Goal: Transaction & Acquisition: Book appointment/travel/reservation

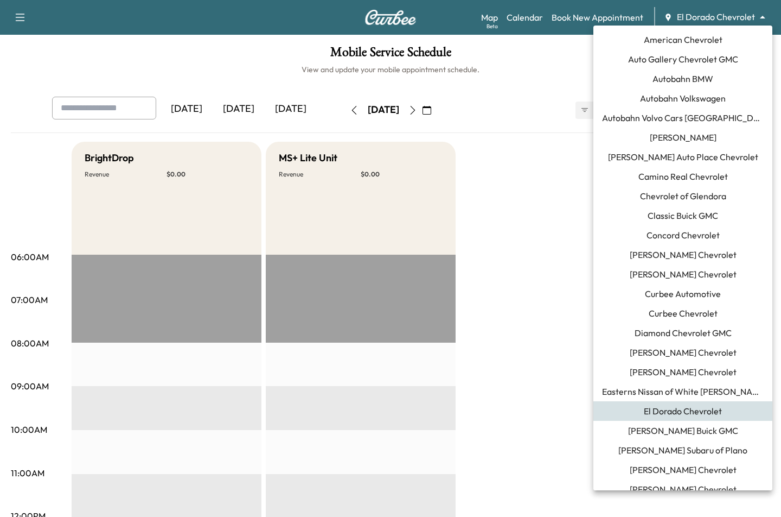
click at [719, 16] on body "Support Log Out Map Beta Calendar Book New Appointment El Dorado Chevrolet ****…" at bounding box center [390, 258] width 781 height 517
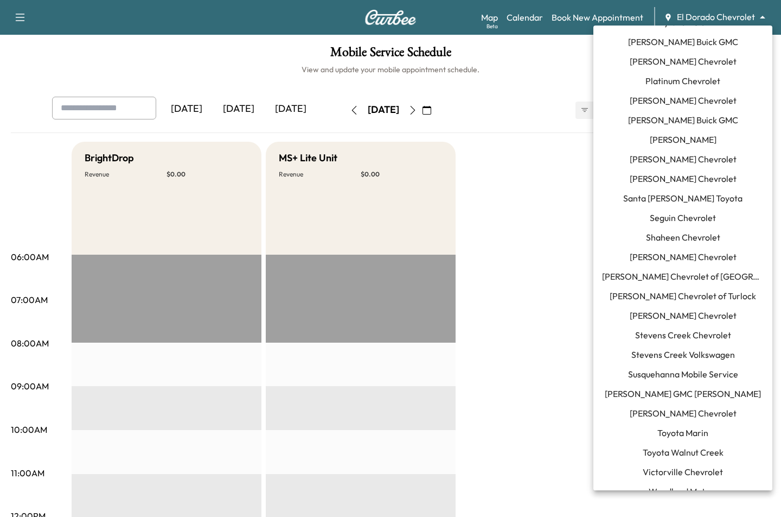
scroll to position [951, 0]
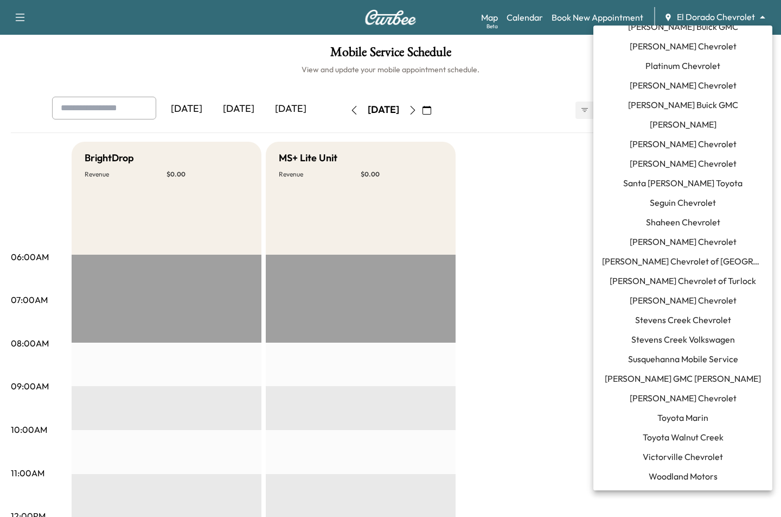
click at [669, 415] on span "Toyota Marin" at bounding box center [683, 417] width 51 height 13
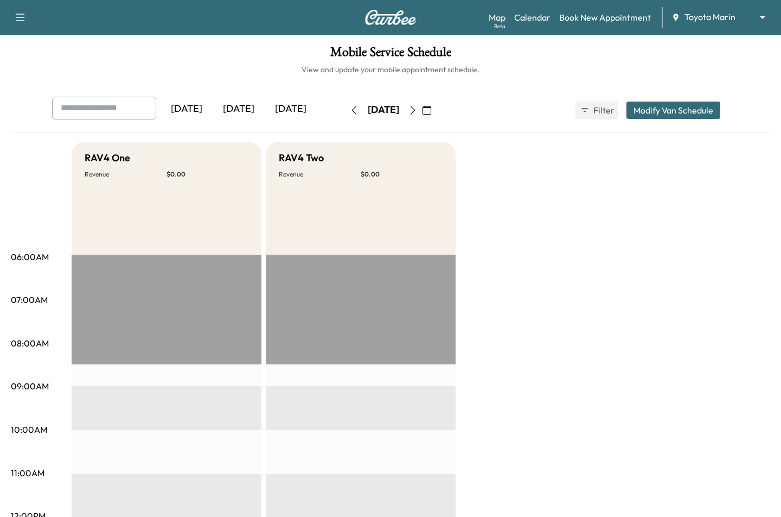
click at [600, 15] on link "Book New Appointment" at bounding box center [606, 17] width 92 height 13
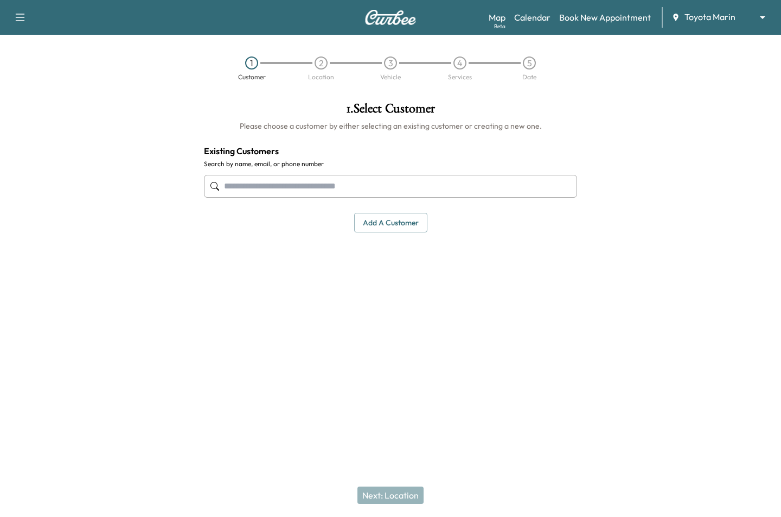
click at [260, 180] on input "text" at bounding box center [390, 186] width 373 height 23
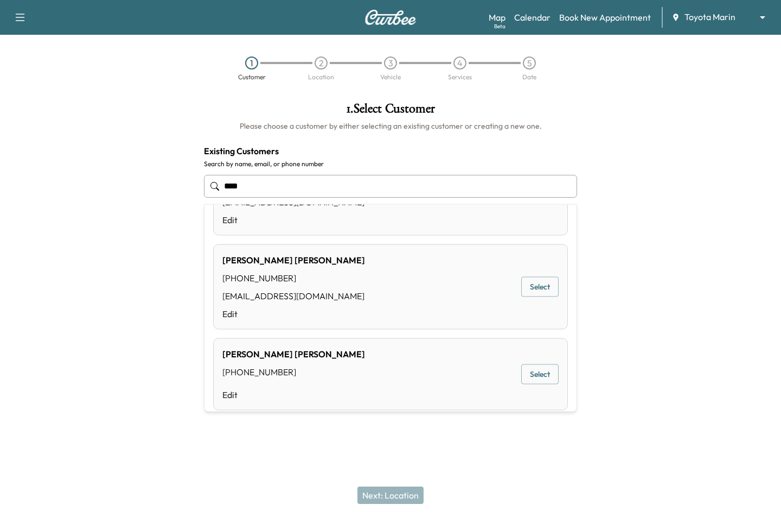
scroll to position [79, 0]
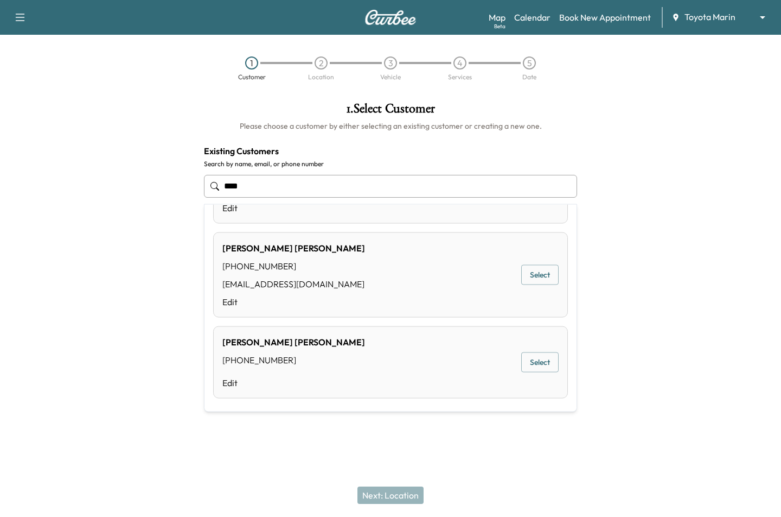
type input "****"
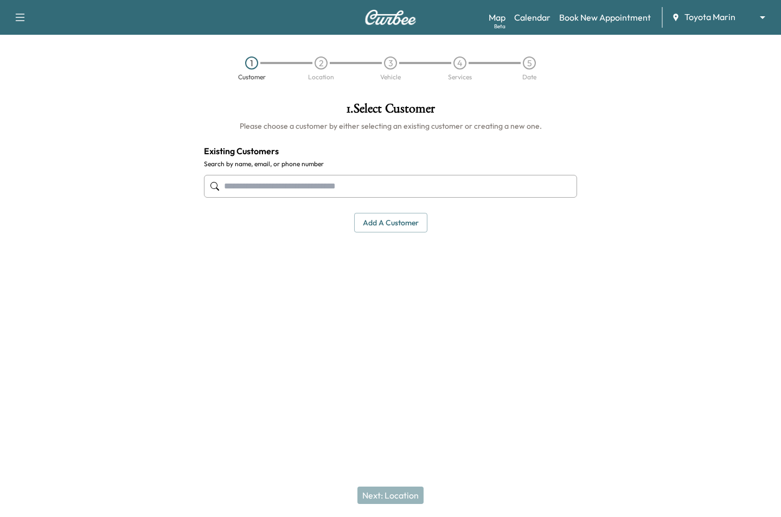
click at [120, 274] on div at bounding box center [97, 222] width 195 height 258
click at [404, 227] on button "Add a customer" at bounding box center [390, 223] width 73 height 20
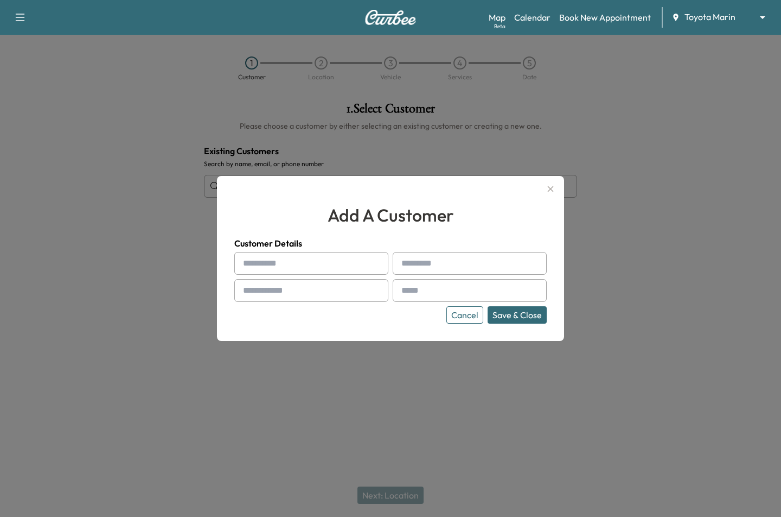
click at [271, 264] on input "text" at bounding box center [311, 263] width 154 height 23
type input "*****"
type input "****"
type input "**********"
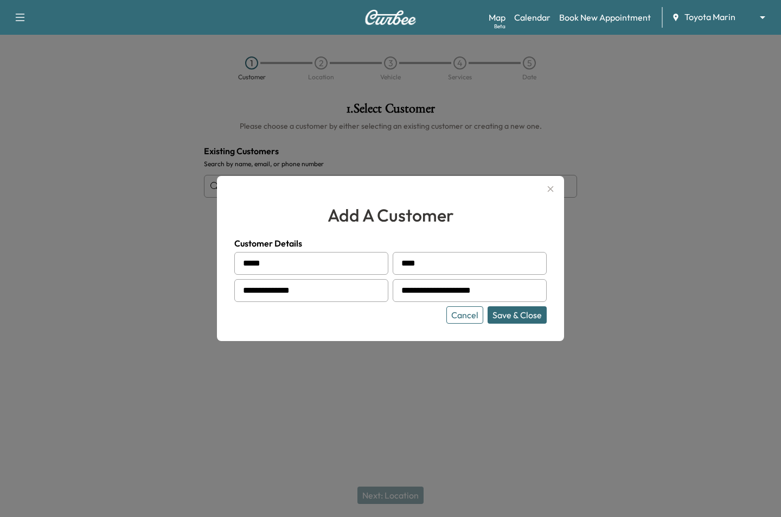
click at [488, 306] on button "Save & Close" at bounding box center [517, 314] width 59 height 17
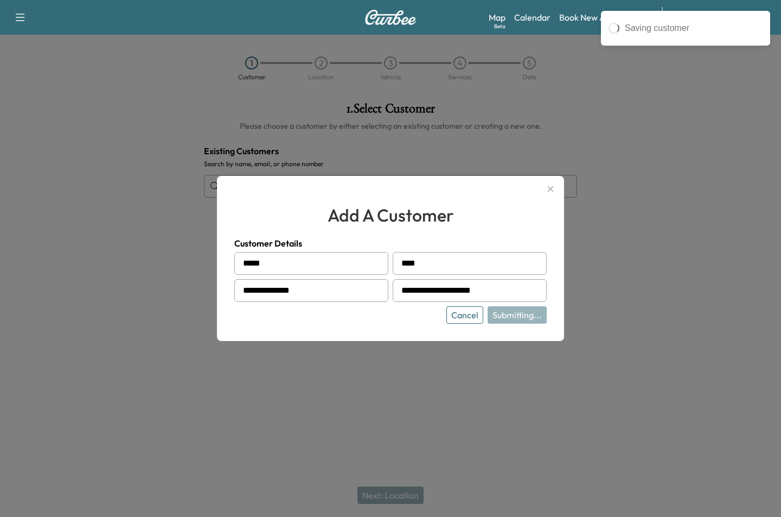
type input "**********"
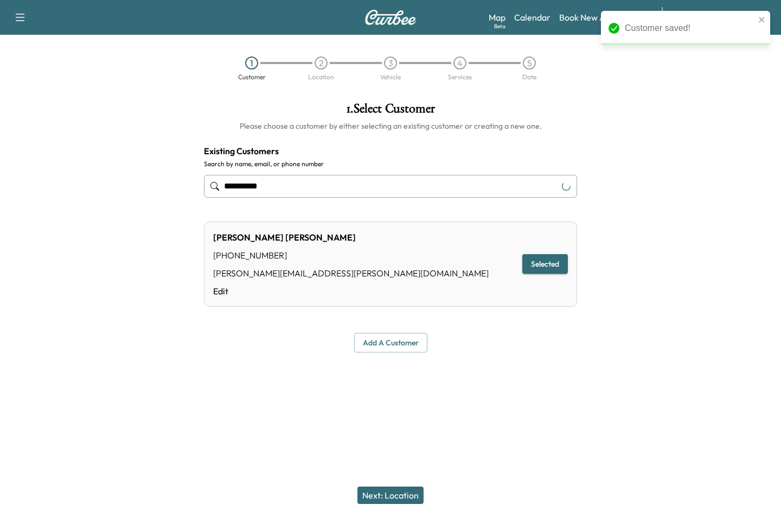
click at [405, 491] on button "Next: Location" at bounding box center [391, 494] width 66 height 17
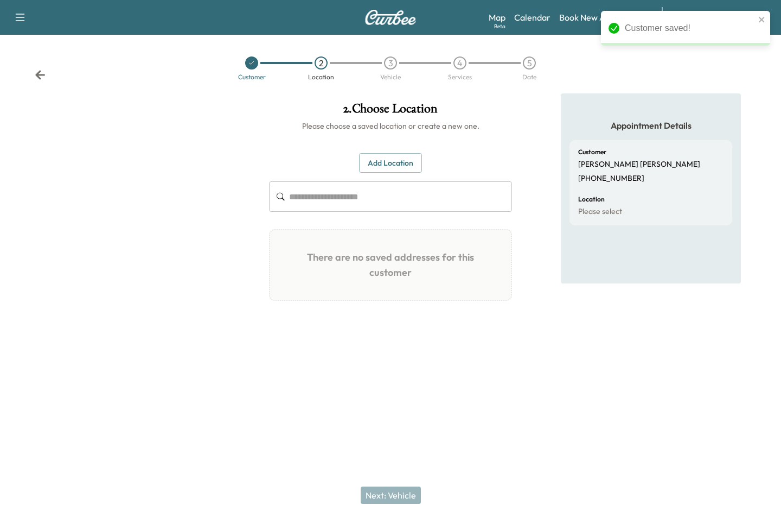
click at [390, 159] on button "Add Location" at bounding box center [390, 163] width 63 height 20
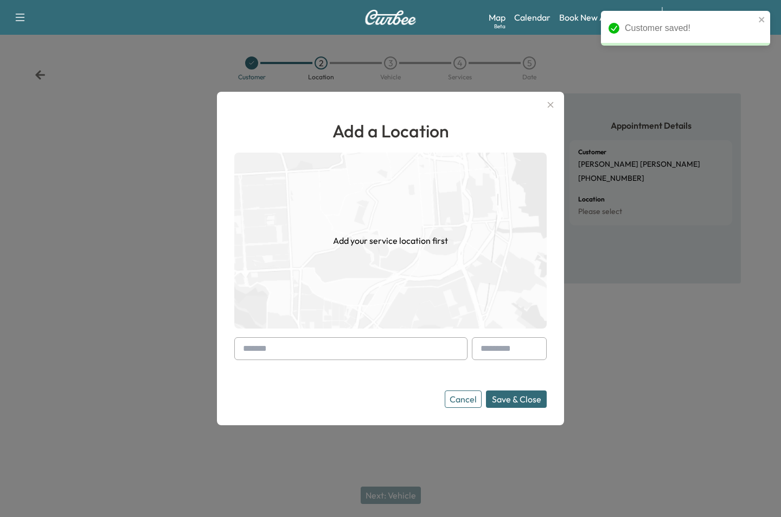
click at [256, 347] on input "text" at bounding box center [350, 348] width 233 height 23
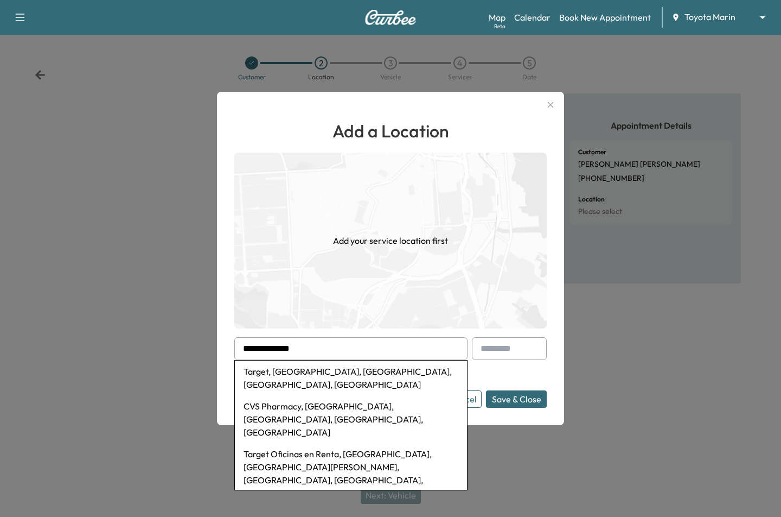
click at [306, 373] on li "Target, Shoreline Parkway, San Rafael, CA, USA" at bounding box center [351, 377] width 232 height 35
type input "**********"
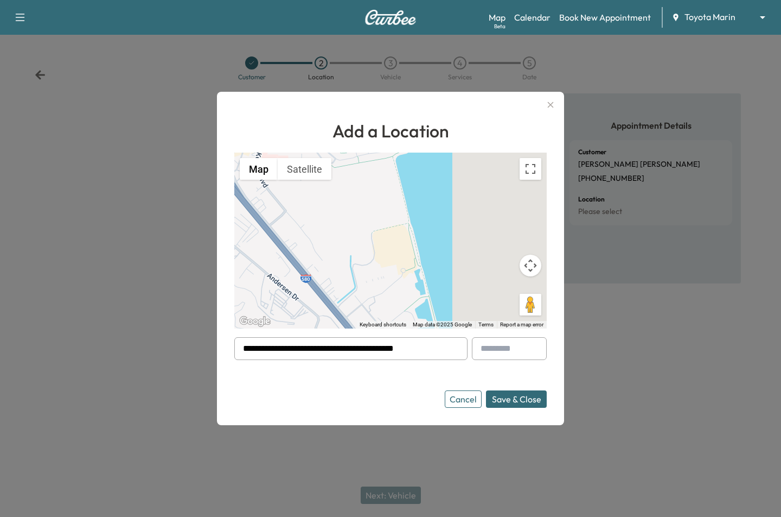
click at [513, 401] on button "Save & Close" at bounding box center [516, 398] width 61 height 17
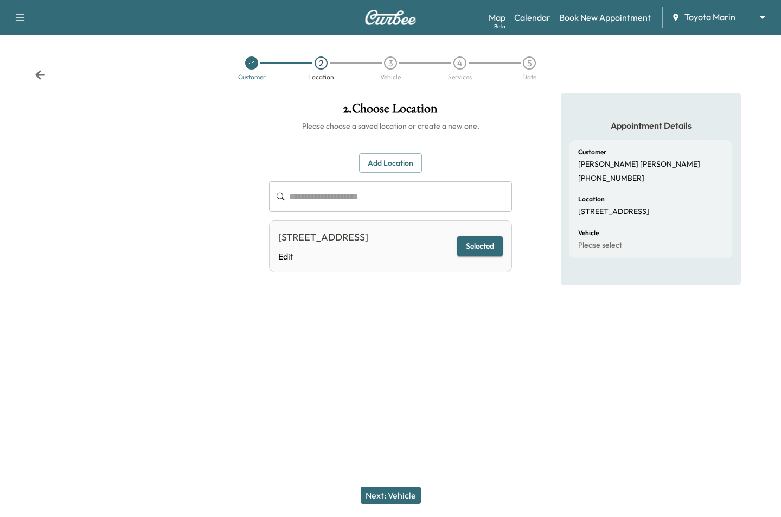
click at [384, 500] on button "Next: Vehicle" at bounding box center [391, 494] width 60 height 17
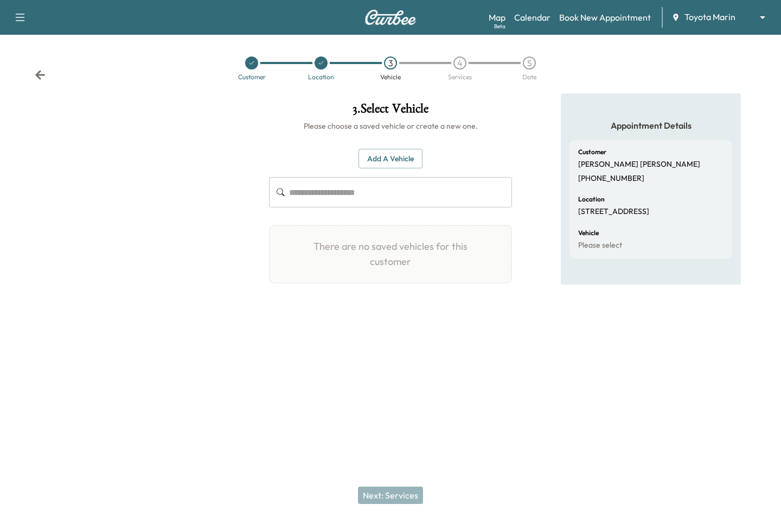
drag, startPoint x: 366, startPoint y: 132, endPoint x: 375, endPoint y: 144, distance: 14.8
click at [368, 136] on div "Add a Vehicle ​ There are no saved vehicles for this customer Add a Vehicle Veh…" at bounding box center [390, 216] width 243 height 170
click at [376, 148] on div "Add a Vehicle ​ There are no saved vehicles for this customer Add a Vehicle Veh…" at bounding box center [390, 216] width 243 height 170
click at [376, 151] on button "Add a Vehicle" at bounding box center [391, 159] width 64 height 20
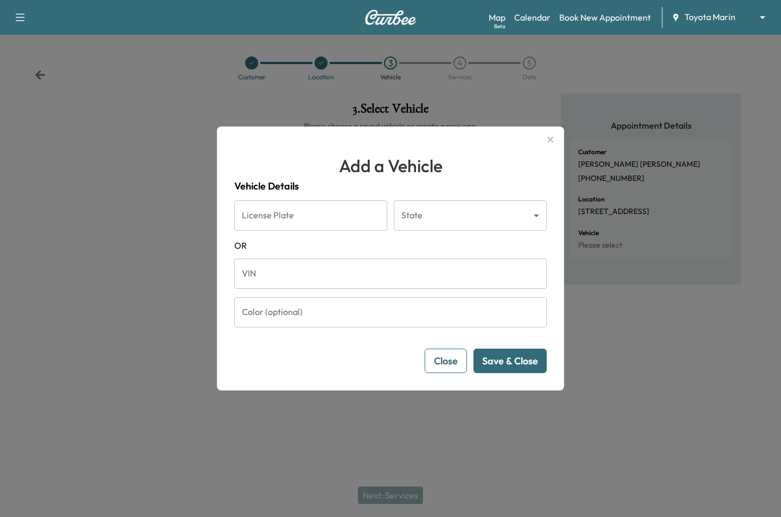
click at [365, 274] on input "VIN" at bounding box center [390, 273] width 313 height 30
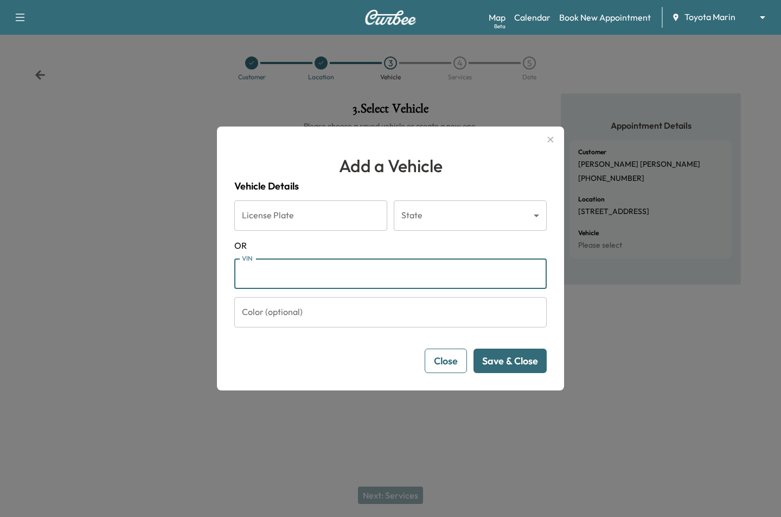
paste input "**********"
type input "**********"
click at [516, 359] on button "Save & Close" at bounding box center [510, 360] width 73 height 24
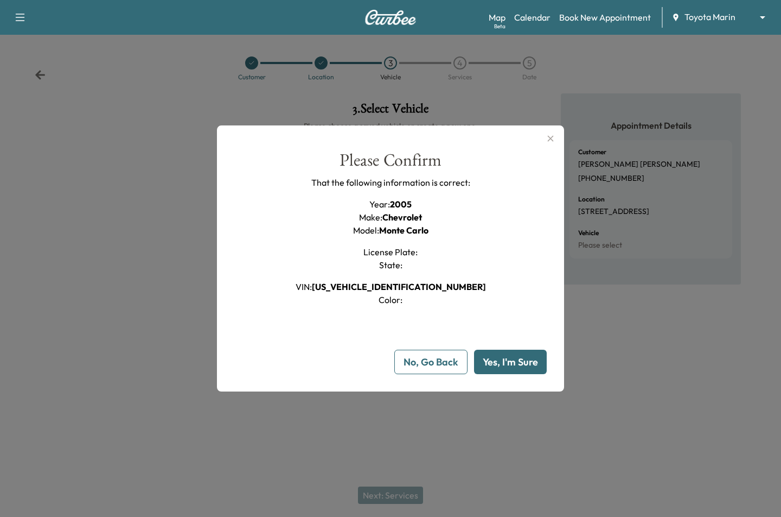
click at [484, 363] on button "Yes, I'm Sure" at bounding box center [510, 362] width 73 height 24
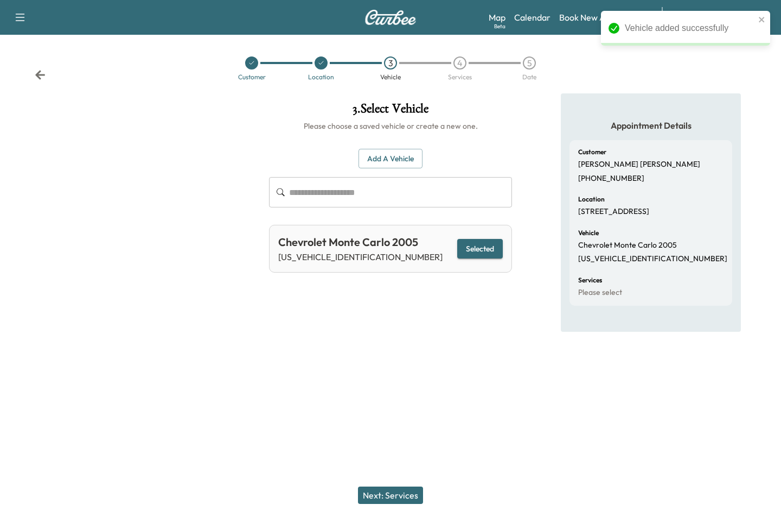
click at [380, 491] on button "Next: Services" at bounding box center [390, 494] width 65 height 17
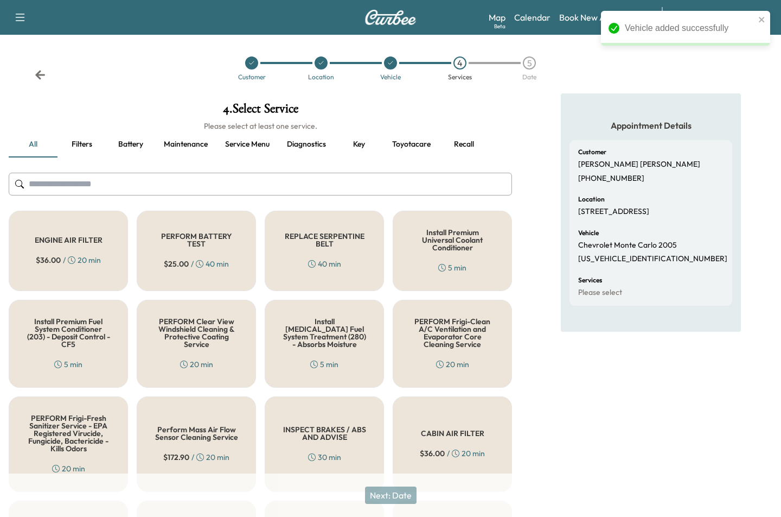
click at [342, 265] on div "REPLACE SERPENTINE BELT 40 min" at bounding box center [324, 251] width 119 height 80
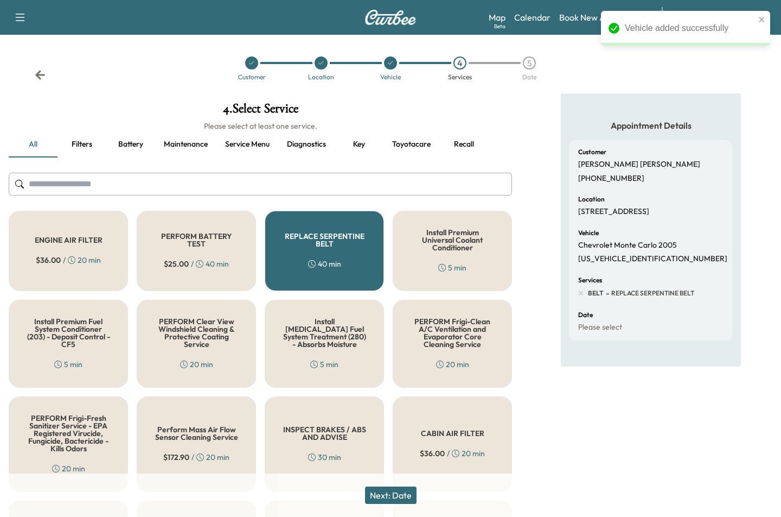
click at [389, 498] on button "Next: Date" at bounding box center [391, 494] width 52 height 17
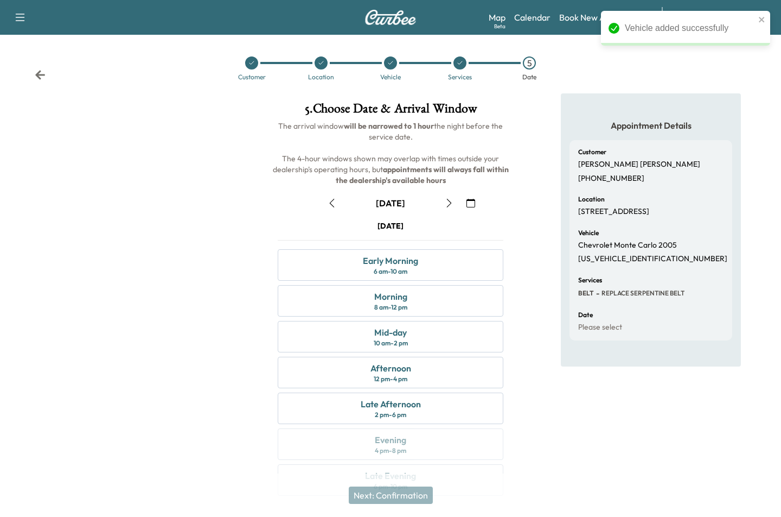
click at [463, 203] on button "button" at bounding box center [471, 202] width 18 height 17
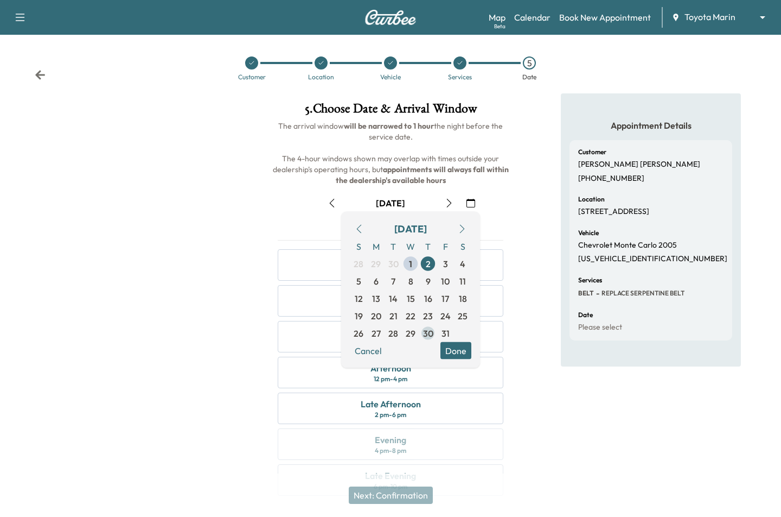
click at [435, 332] on span "30" at bounding box center [428, 333] width 17 height 17
click at [453, 347] on button "Done" at bounding box center [456, 350] width 31 height 17
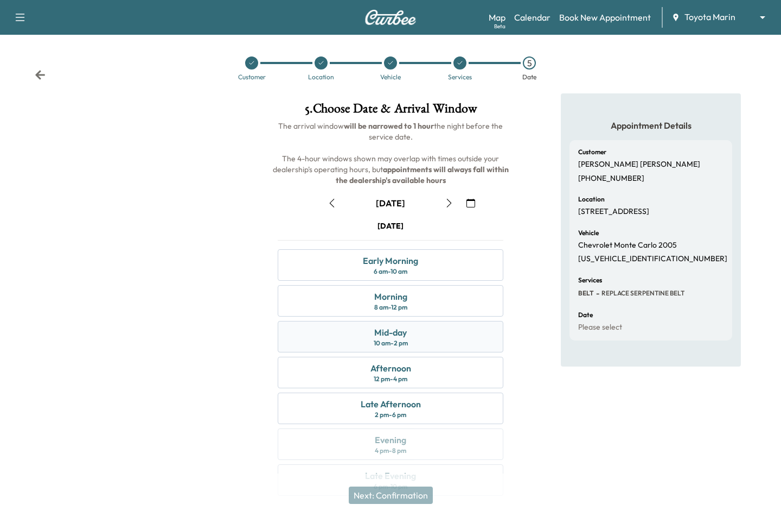
click at [416, 340] on div "Mid-day 10 am - 2 pm" at bounding box center [391, 336] width 226 height 31
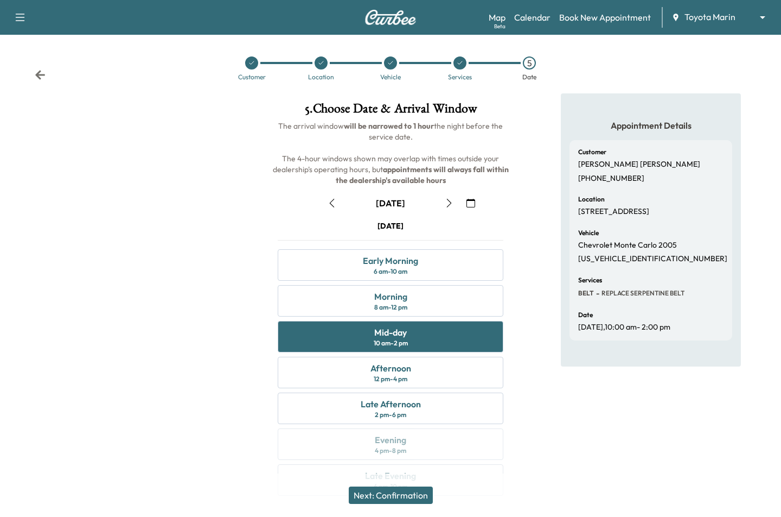
click at [409, 485] on div "Next: Confirmation" at bounding box center [390, 494] width 781 height 43
click at [408, 488] on button "Next: Confirmation" at bounding box center [391, 494] width 84 height 17
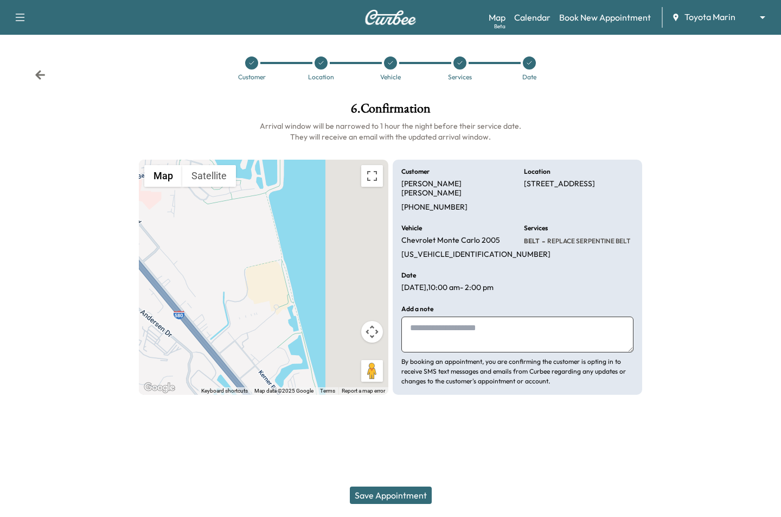
click at [402, 491] on button "Save Appointment" at bounding box center [391, 494] width 82 height 17
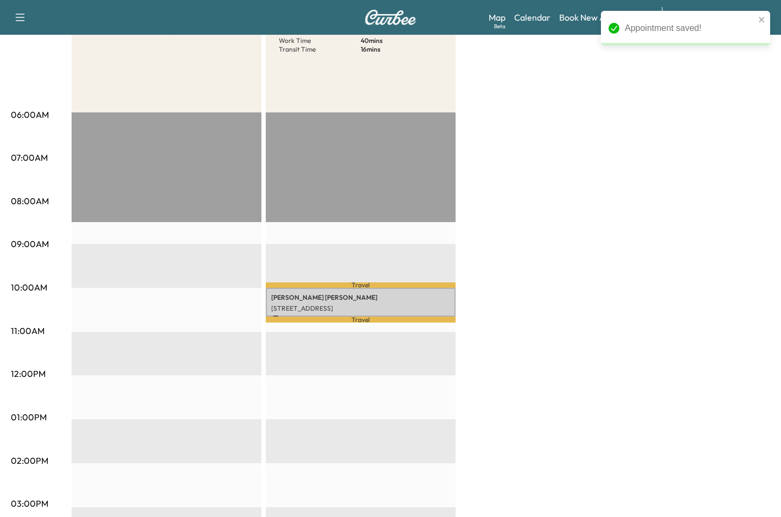
drag, startPoint x: 488, startPoint y: 404, endPoint x: 484, endPoint y: 346, distance: 58.8
click at [484, 355] on div "RAV4 One Revenue $ 0.00 EST Start RAV4 Two Revenue $ 0.00 Work Time 40 mins Tra…" at bounding box center [421, 406] width 699 height 814
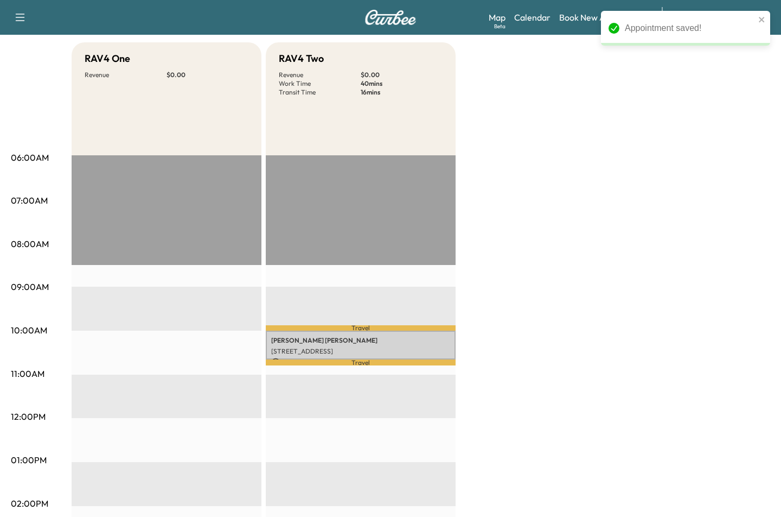
scroll to position [79, 0]
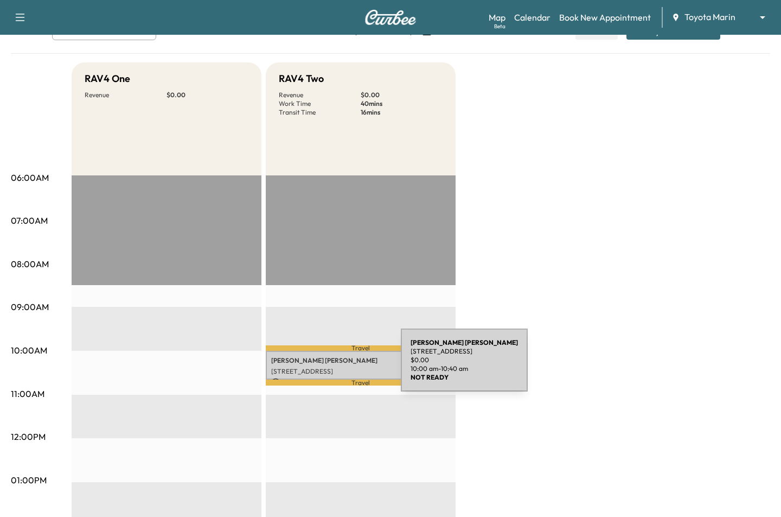
click at [320, 367] on p "125 Shoreline Pkwy, San Rafael, CA 94901, USA" at bounding box center [360, 371] width 179 height 9
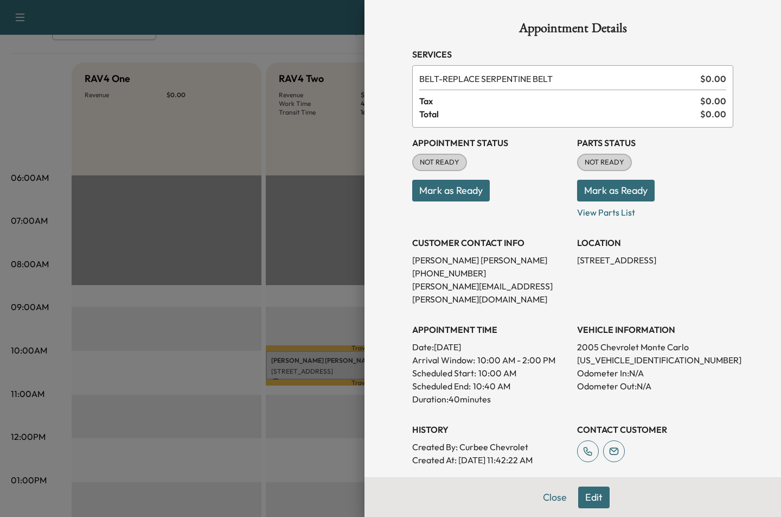
click at [587, 493] on button "Edit" at bounding box center [594, 497] width 31 height 22
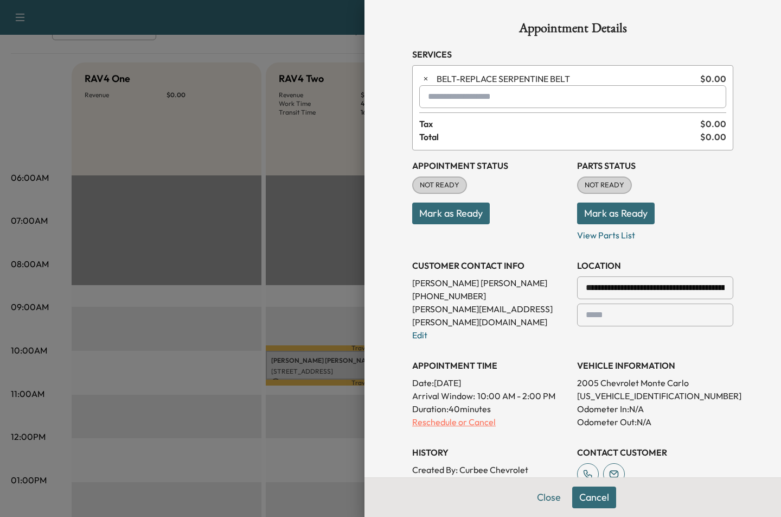
click at [469, 415] on p "Reschedule or Cancel" at bounding box center [490, 421] width 156 height 13
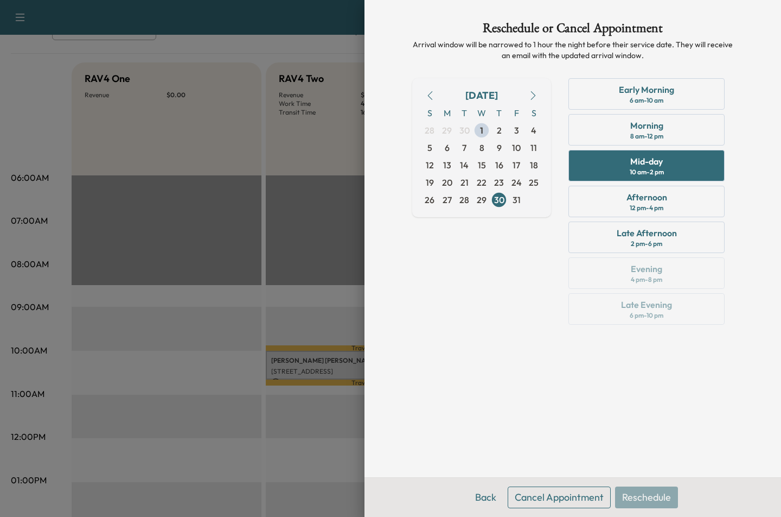
click at [556, 488] on button "Cancel Appointment" at bounding box center [559, 497] width 103 height 22
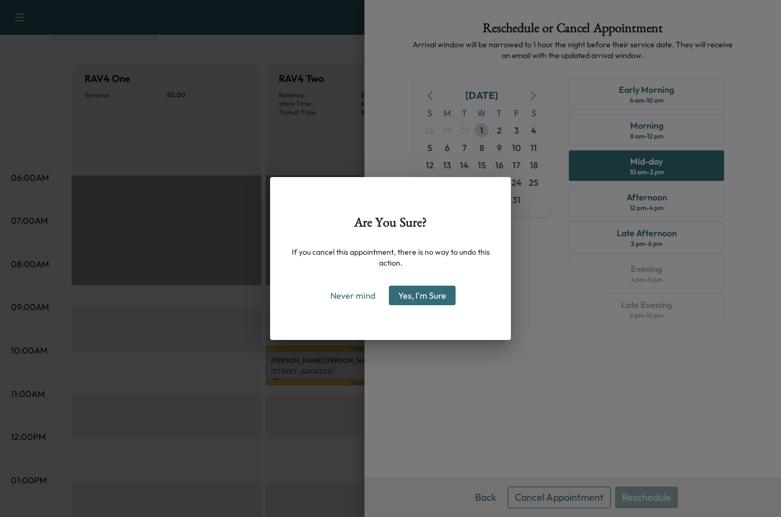
click at [436, 295] on button "Yes, I'm Sure" at bounding box center [422, 295] width 67 height 20
